Goal: Transaction & Acquisition: Obtain resource

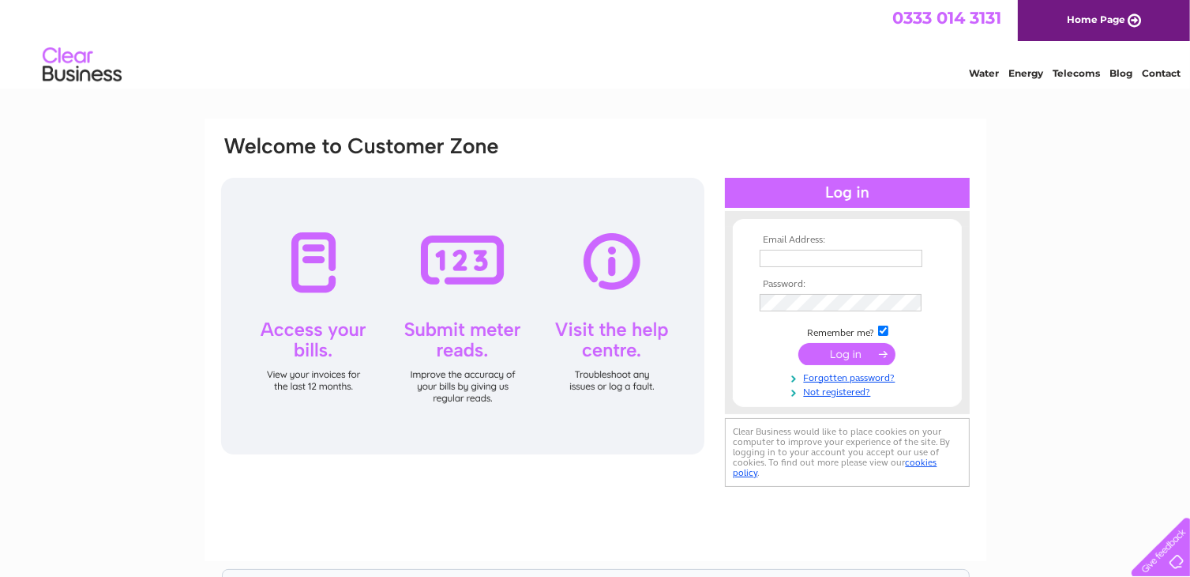
click at [817, 258] on input "text" at bounding box center [841, 258] width 163 height 17
type input "[EMAIL_ADDRESS][DOMAIN_NAME]"
click at [845, 351] on input "submit" at bounding box center [846, 355] width 97 height 22
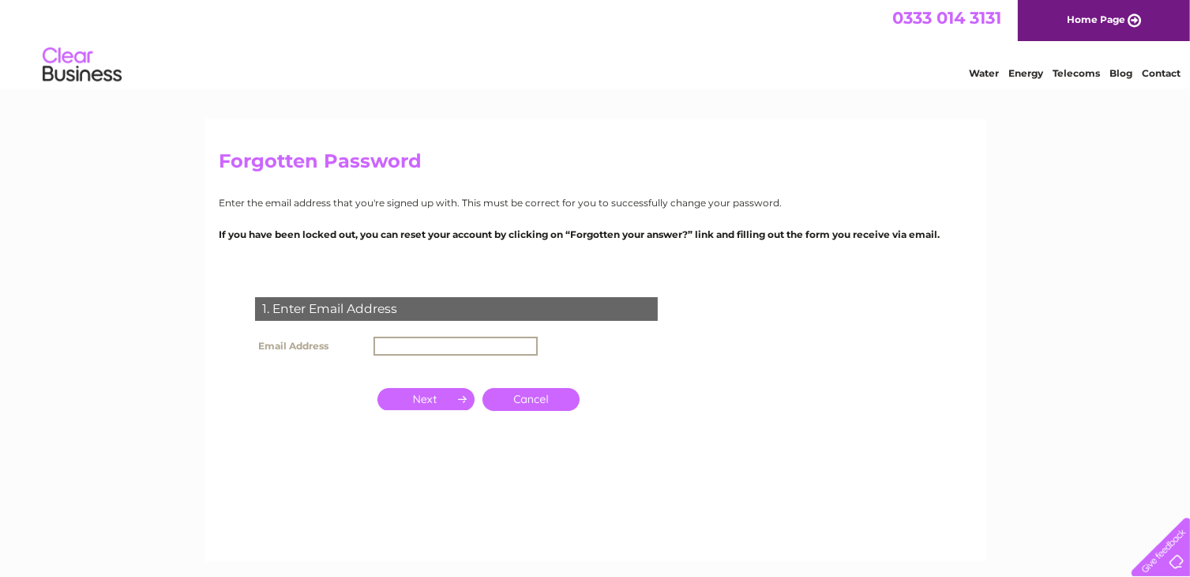
click at [503, 344] on input "text" at bounding box center [456, 345] width 164 height 19
type input "[EMAIL_ADDRESS][DOMAIN_NAME]"
click at [433, 396] on input "button" at bounding box center [426, 399] width 97 height 22
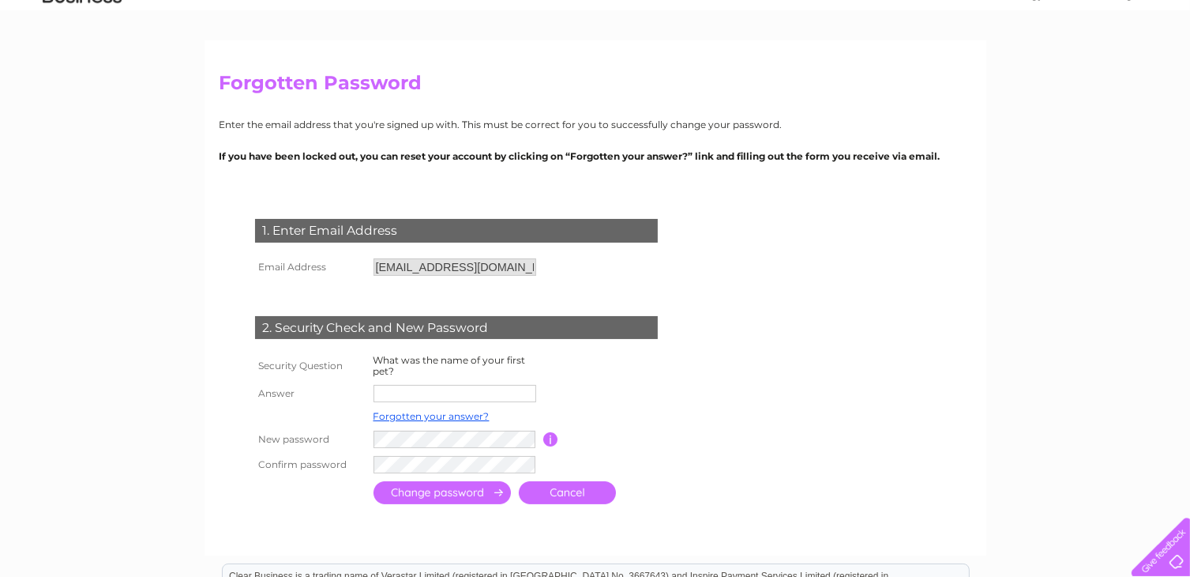
scroll to position [79, 0]
click at [433, 396] on input "text" at bounding box center [455, 392] width 163 height 17
type input "Jason"
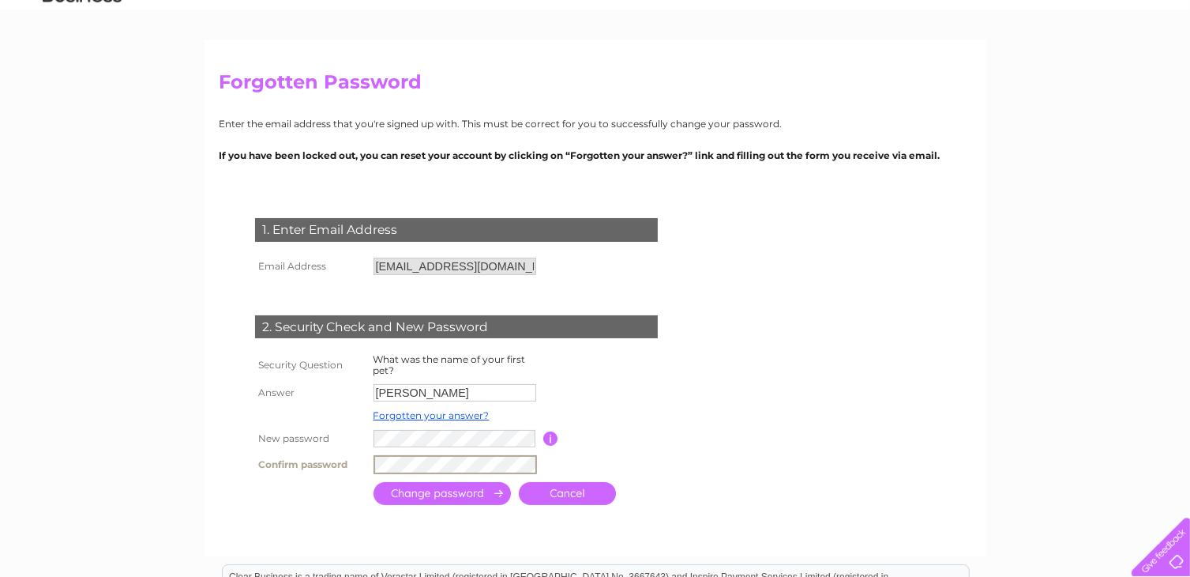
click at [448, 490] on input "submit" at bounding box center [442, 493] width 137 height 23
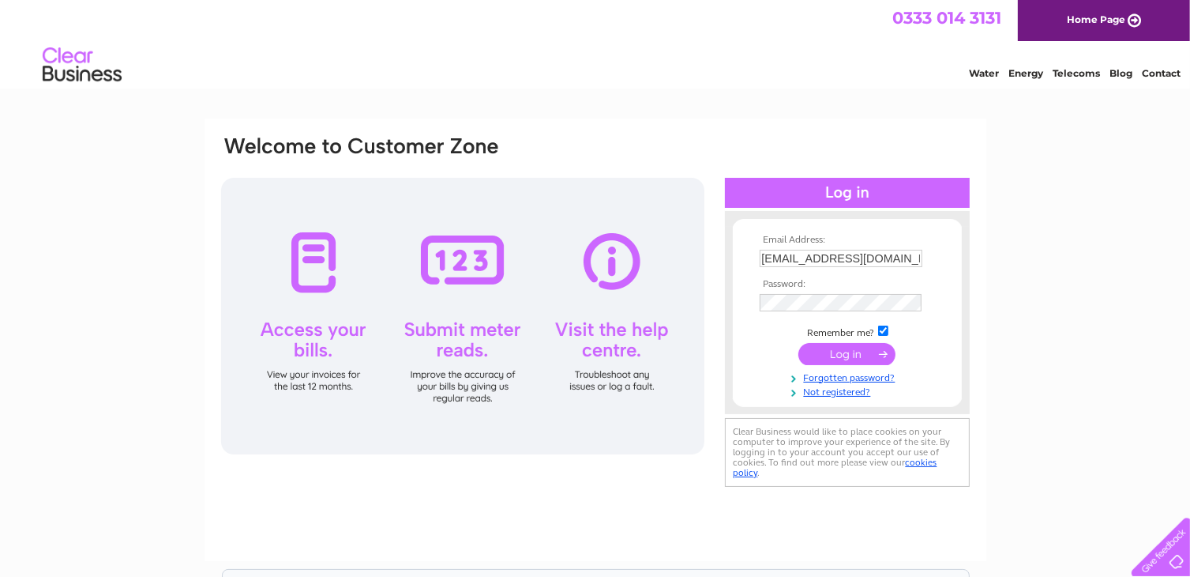
click at [851, 347] on input "submit" at bounding box center [846, 354] width 97 height 22
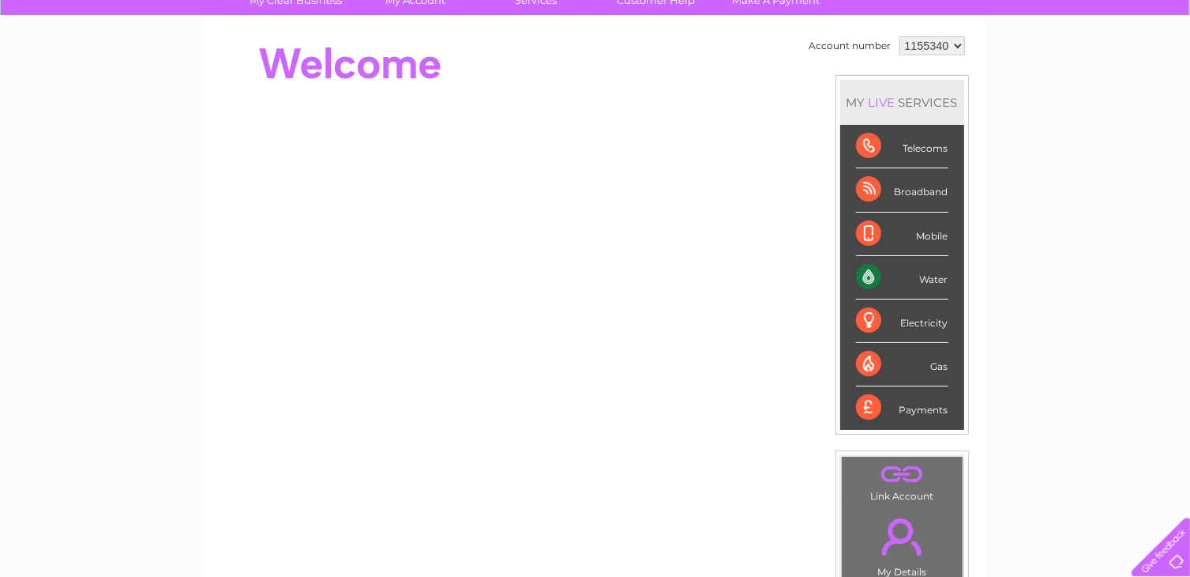
scroll to position [122, 0]
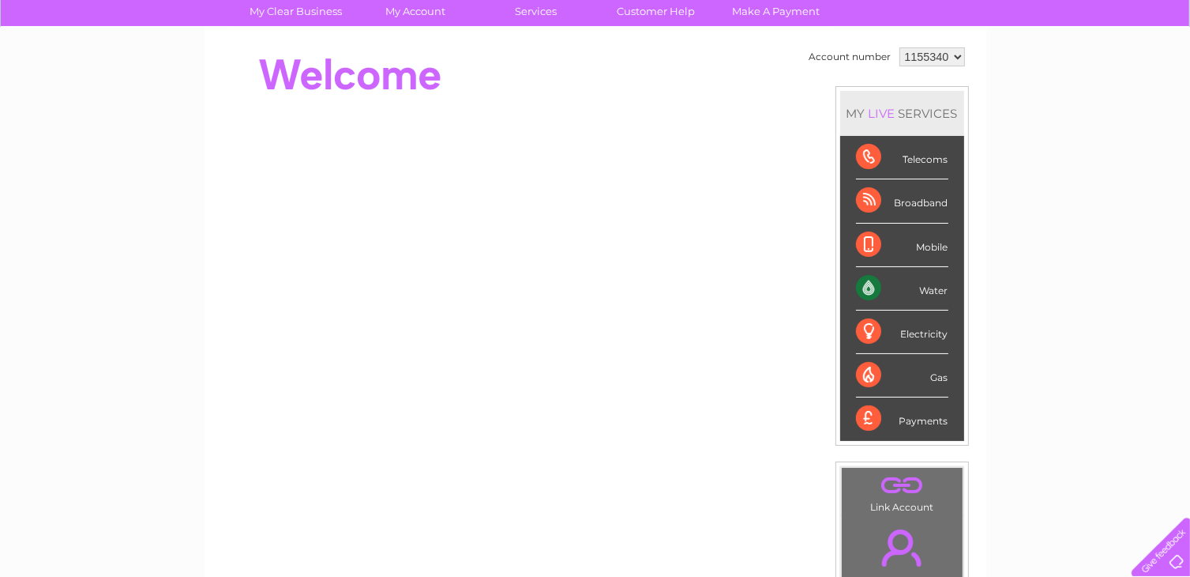
click at [926, 286] on div "Water" at bounding box center [902, 288] width 92 height 43
click at [869, 282] on div "Water" at bounding box center [902, 288] width 92 height 43
click at [954, 54] on select "1155340" at bounding box center [933, 56] width 66 height 19
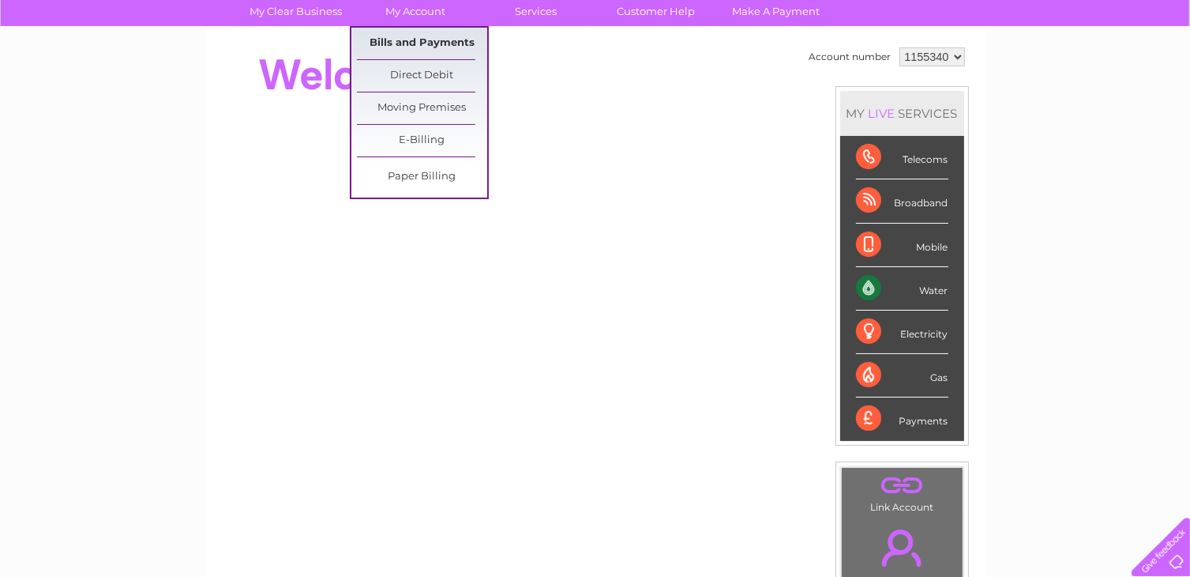
click at [422, 37] on link "Bills and Payments" at bounding box center [422, 44] width 130 height 32
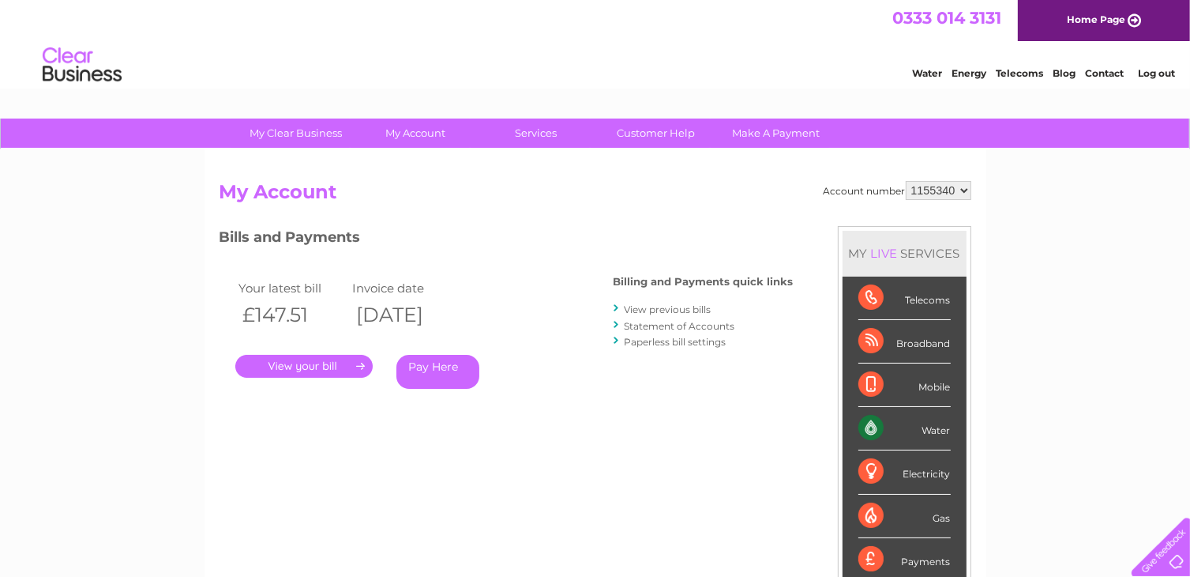
click at [303, 365] on link "." at bounding box center [303, 366] width 137 height 23
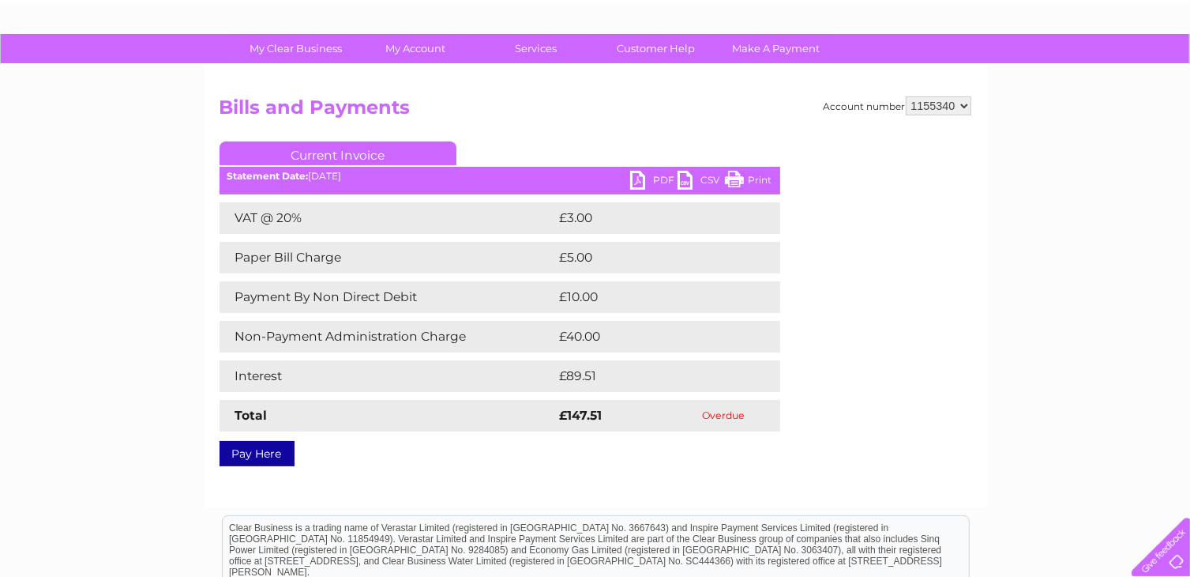
scroll to position [59, 0]
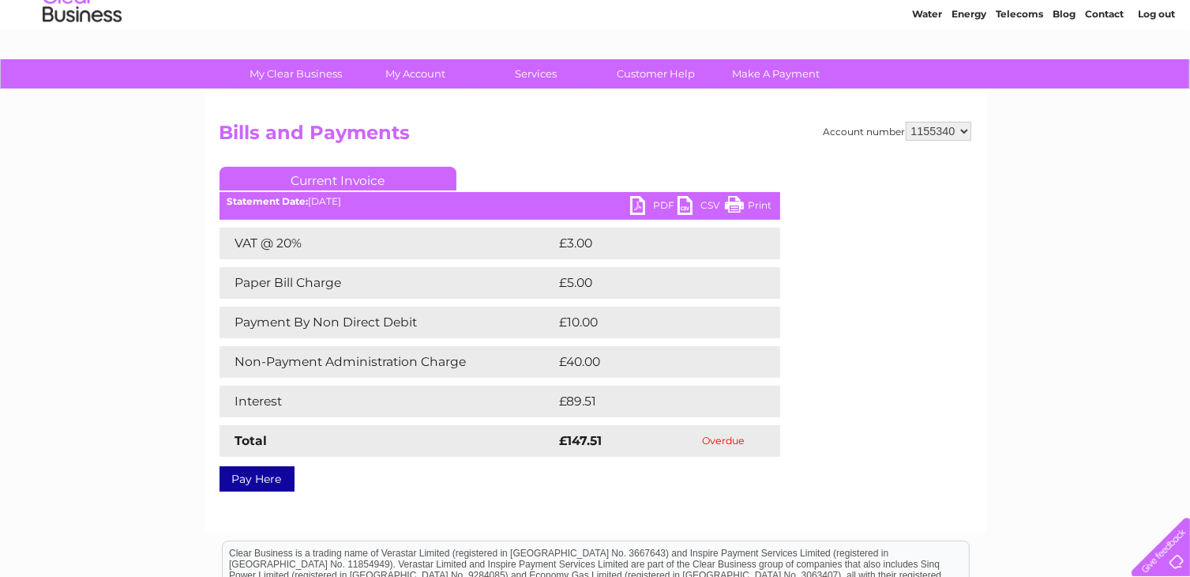
click at [641, 204] on link "PDF" at bounding box center [653, 207] width 47 height 23
click at [1046, 183] on div "My Clear Business Login Details My Details My Preferences Link Account My Accou…" at bounding box center [595, 430] width 1190 height 743
click at [659, 202] on link "PDF" at bounding box center [653, 207] width 47 height 23
click at [1031, 181] on div "My Clear Business Login Details My Details My Preferences Link Account My Accou…" at bounding box center [595, 430] width 1190 height 743
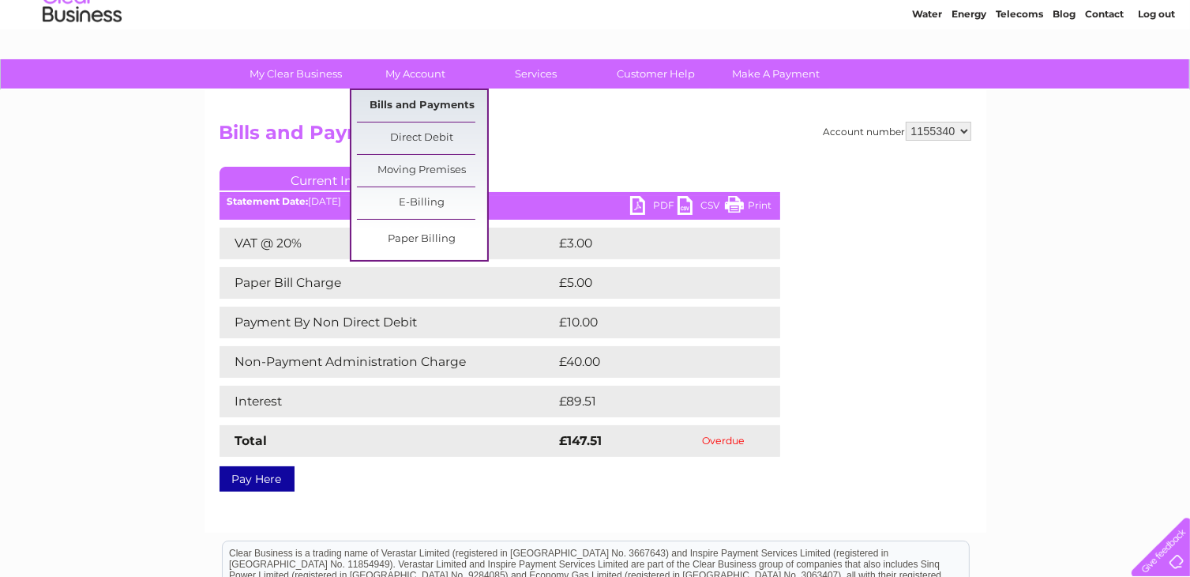
click at [423, 99] on link "Bills and Payments" at bounding box center [422, 106] width 130 height 32
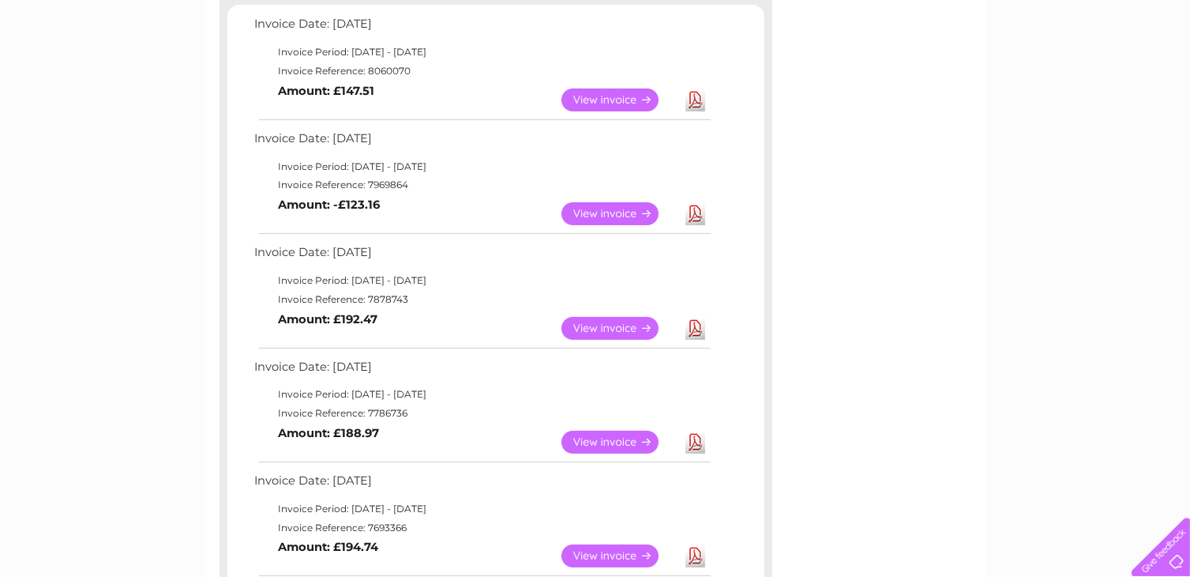
scroll to position [316, 0]
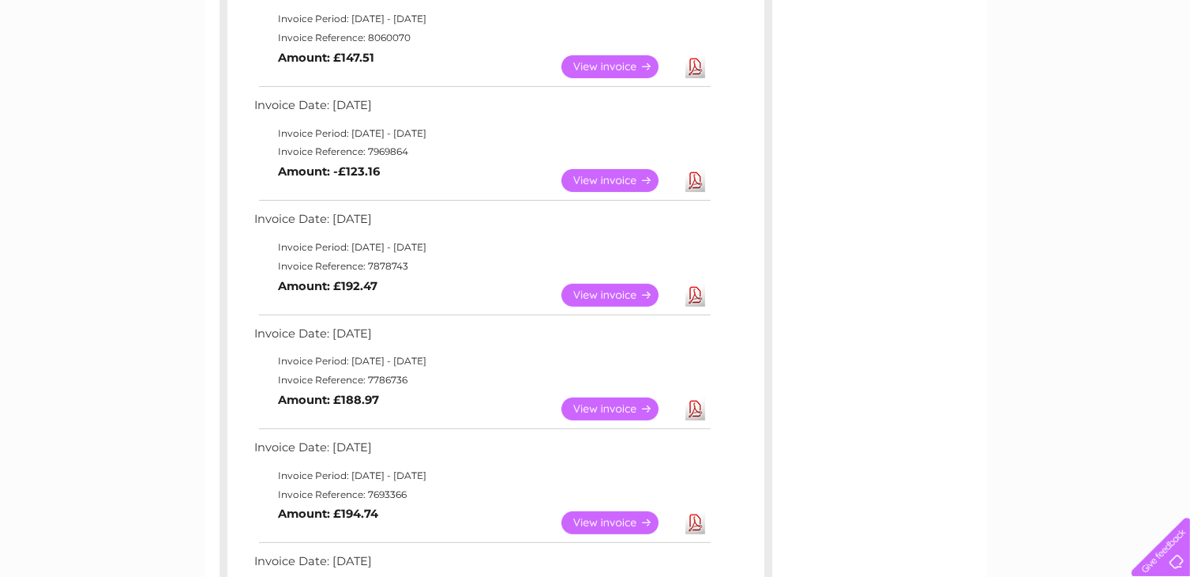
click at [610, 181] on link "View" at bounding box center [620, 180] width 116 height 23
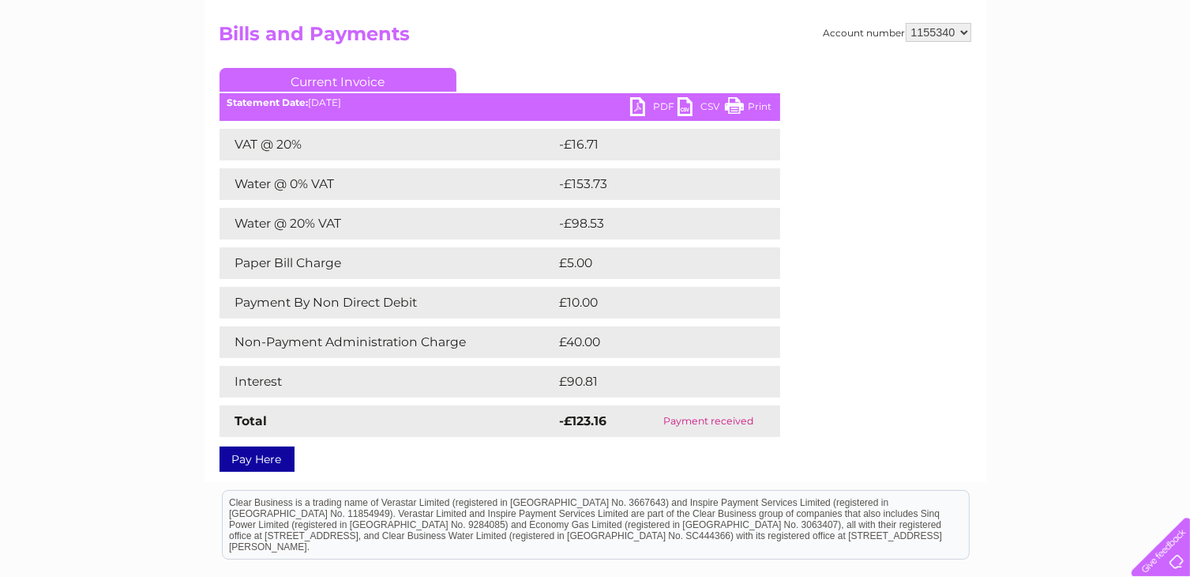
click at [660, 103] on link "PDF" at bounding box center [653, 108] width 47 height 23
